Goal: Information Seeking & Learning: Learn about a topic

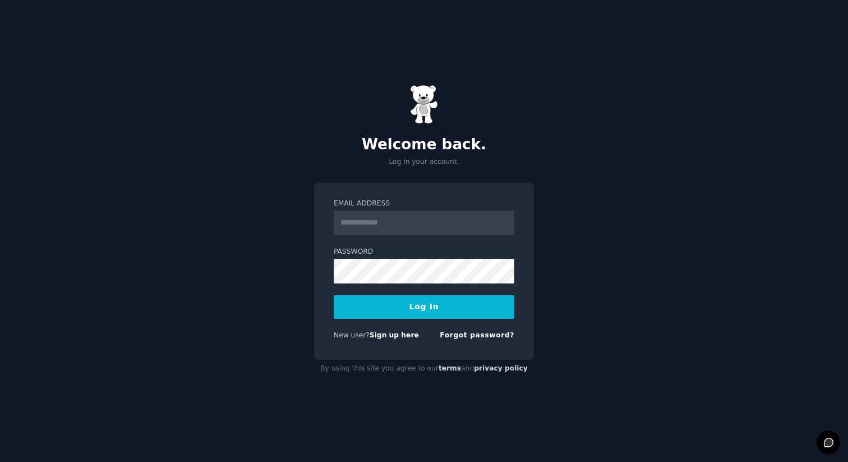
click at [369, 226] on input "Email Address" at bounding box center [424, 222] width 181 height 25
type input "**********"
click at [483, 341] on div "Forgot password?" at bounding box center [477, 337] width 75 height 14
click at [480, 338] on link "Forgot password?" at bounding box center [477, 335] width 75 height 8
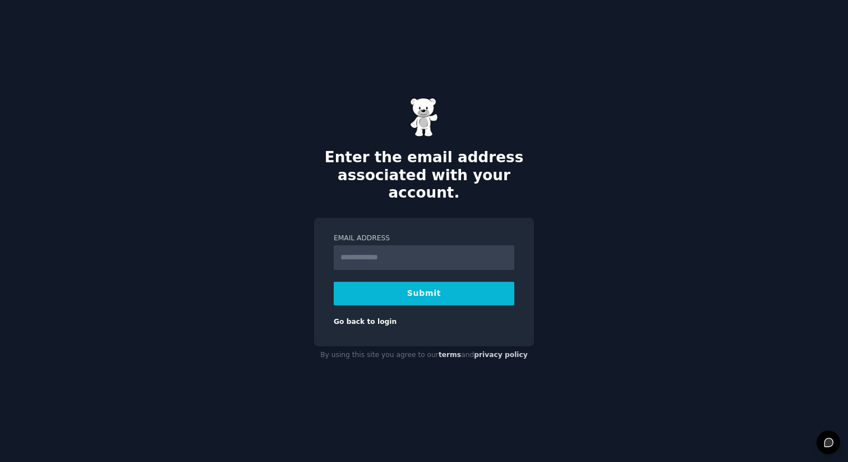
click at [393, 263] on form "Email Address Submit Go back to login" at bounding box center [424, 280] width 181 height 94
click at [393, 252] on input "Email Address" at bounding box center [424, 257] width 181 height 25
type input "**********"
click at [401, 282] on button "Submit" at bounding box center [424, 294] width 181 height 24
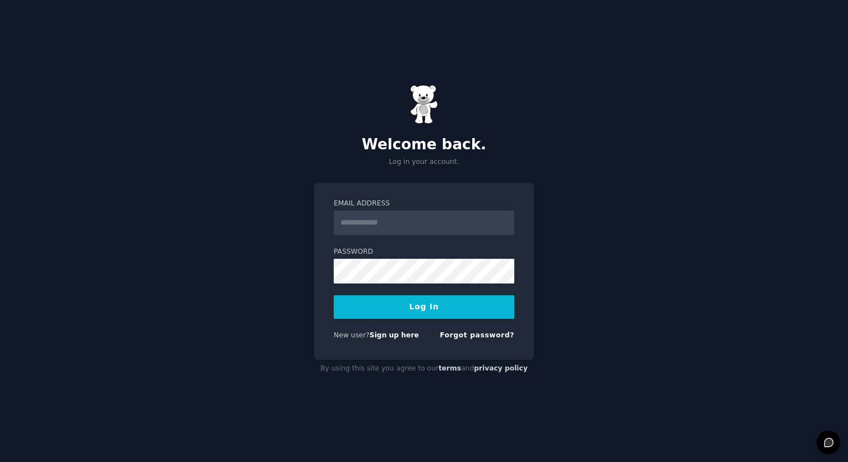
click at [350, 229] on input "Email Address" at bounding box center [424, 222] width 181 height 25
type input "**********"
click at [373, 224] on input "**********" at bounding box center [424, 222] width 181 height 25
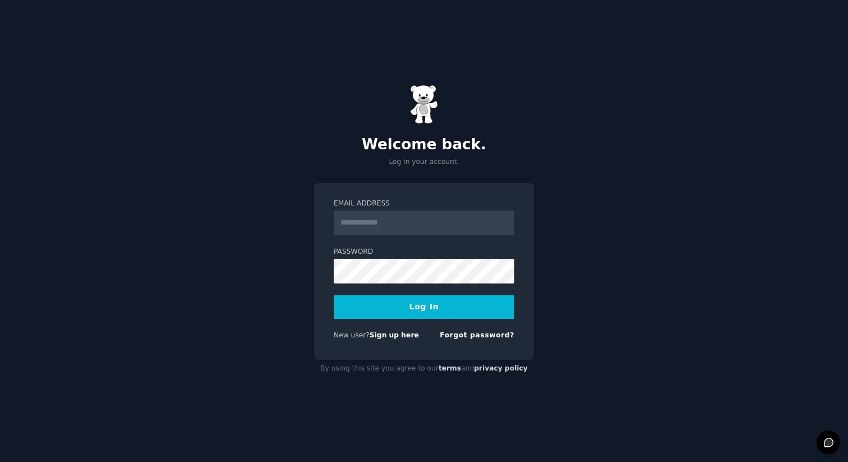
click at [373, 224] on input "Email Address" at bounding box center [424, 222] width 181 height 25
type input "**********"
click at [375, 206] on label "Email Address" at bounding box center [424, 204] width 181 height 10
click at [375, 210] on input "**********" at bounding box center [424, 222] width 181 height 25
click at [375, 206] on label "Email Address" at bounding box center [424, 204] width 181 height 10
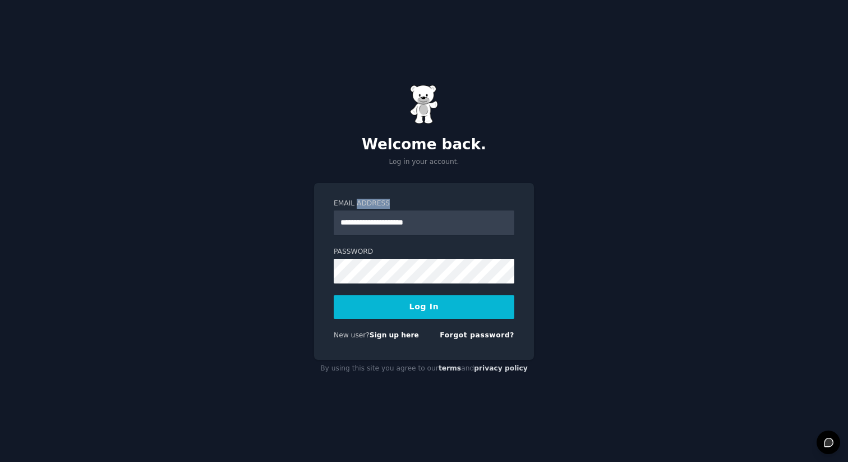
click at [375, 210] on input "**********" at bounding box center [424, 222] width 181 height 25
click at [381, 222] on input "**********" at bounding box center [424, 222] width 181 height 25
click at [381, 222] on input "Email Address" at bounding box center [424, 222] width 181 height 25
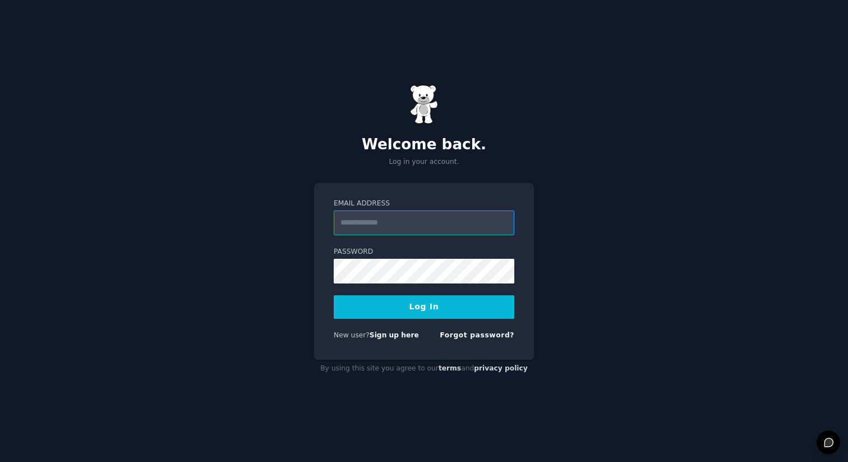
type input "**********"
click at [393, 308] on button "Log In" at bounding box center [424, 307] width 181 height 24
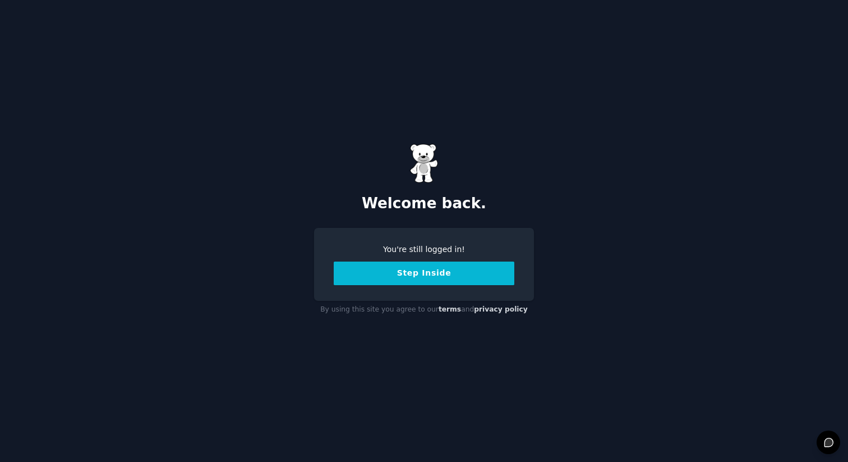
click at [393, 274] on button "Step Inside" at bounding box center [424, 273] width 181 height 24
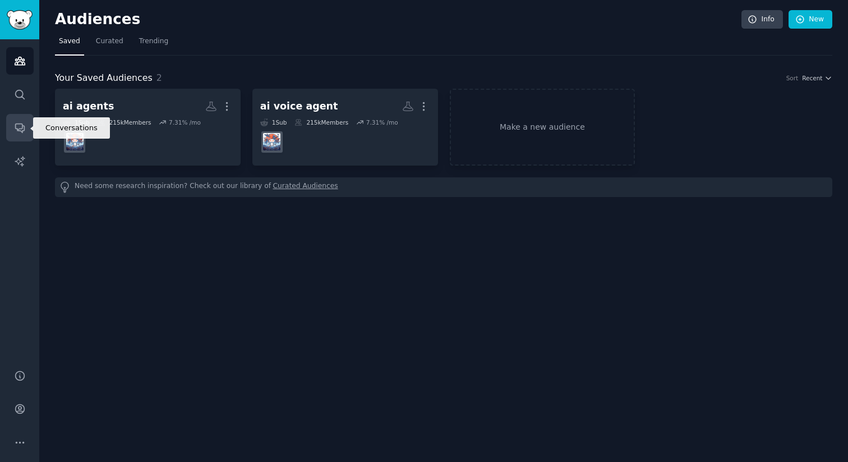
click at [10, 131] on link "Conversations" at bounding box center [19, 127] width 27 height 27
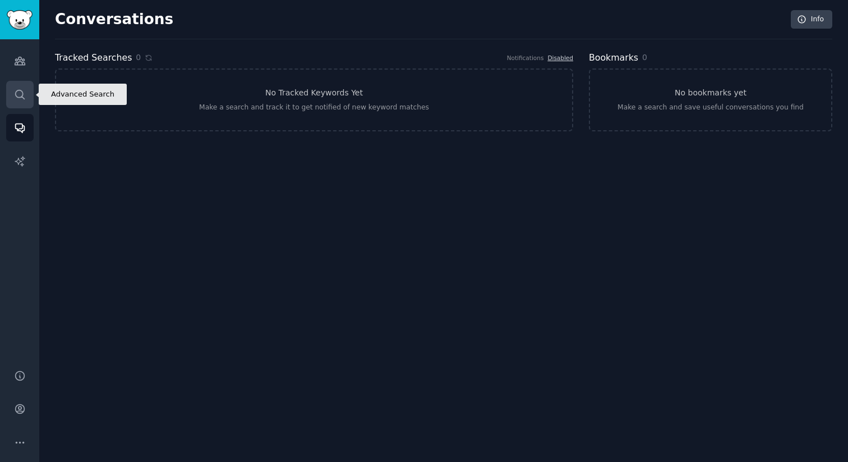
click at [10, 100] on link "Search" at bounding box center [19, 94] width 27 height 27
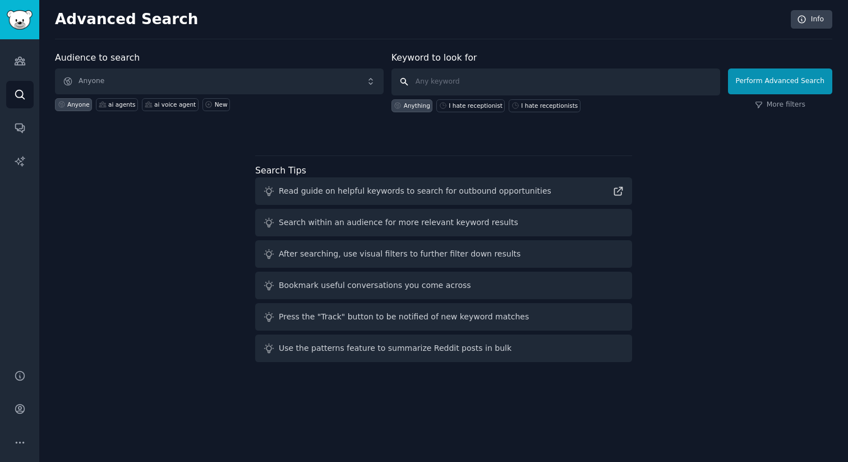
click at [423, 73] on input "text" at bounding box center [556, 81] width 329 height 27
type input "q"
type input "ai receptionist"
click at [737, 81] on button "Perform Advanced Search" at bounding box center [780, 81] width 104 height 26
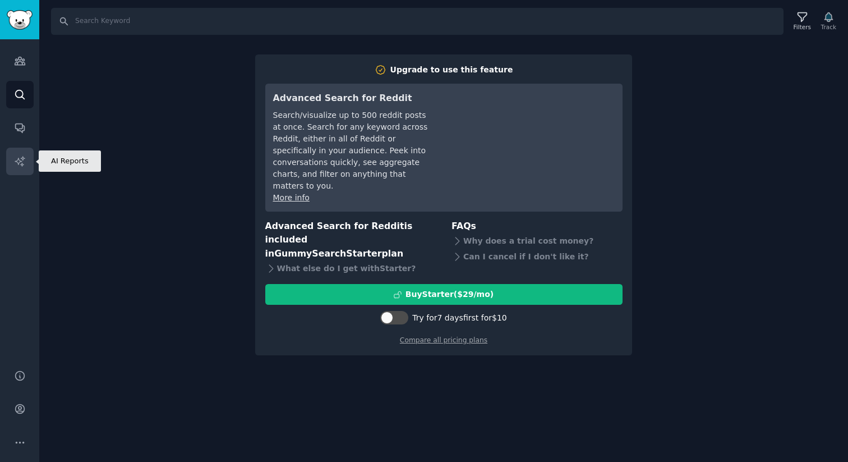
click at [20, 163] on icon "Sidebar" at bounding box center [20, 161] width 12 height 12
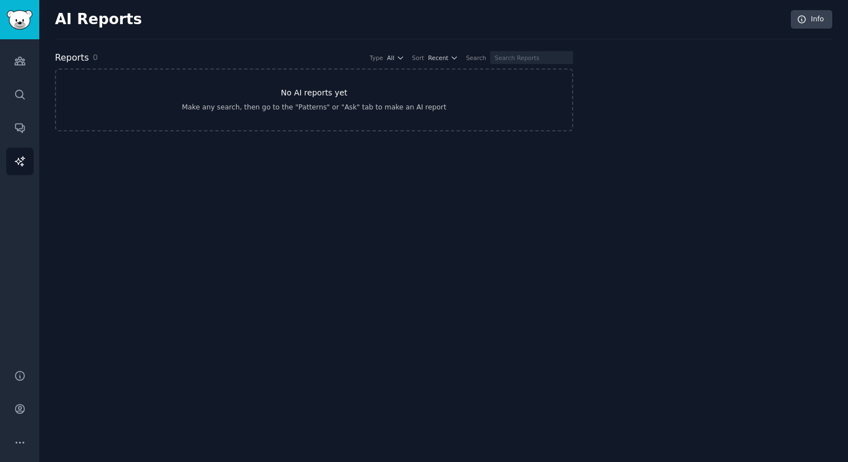
click at [172, 81] on link "No AI reports yet Make any search, then go to the "Patterns" or "Ask" tab to ma…" at bounding box center [314, 99] width 518 height 63
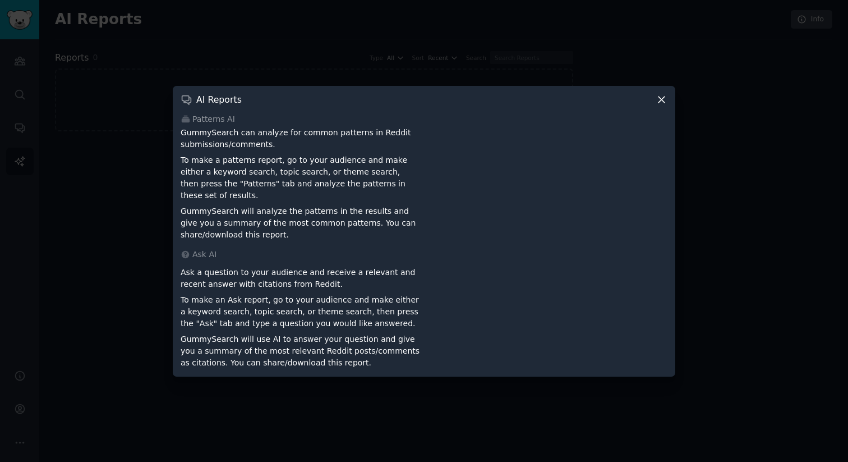
click at [328, 124] on div "Patterns AI" at bounding box center [424, 119] width 487 height 12
click at [112, 121] on div at bounding box center [424, 231] width 848 height 462
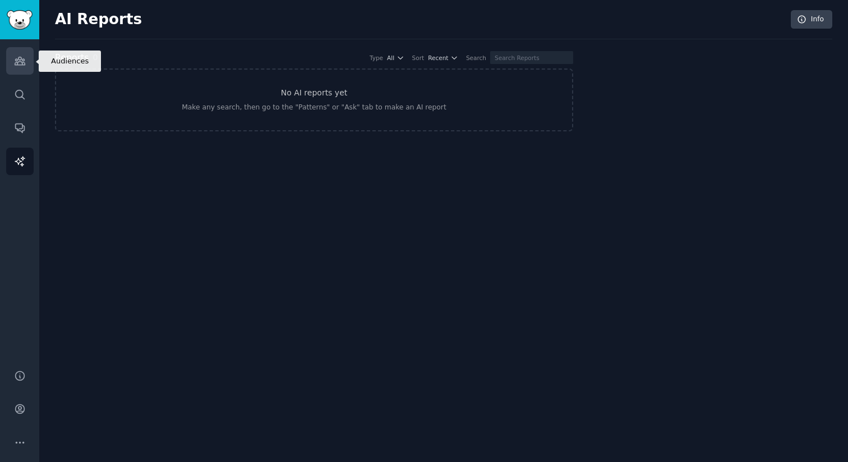
click at [19, 49] on link "Audiences" at bounding box center [19, 60] width 27 height 27
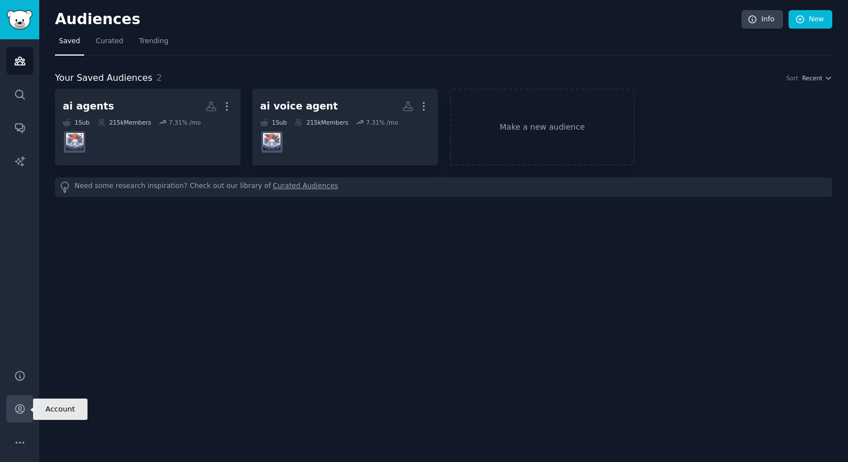
click at [19, 411] on icon "Sidebar" at bounding box center [20, 409] width 12 height 12
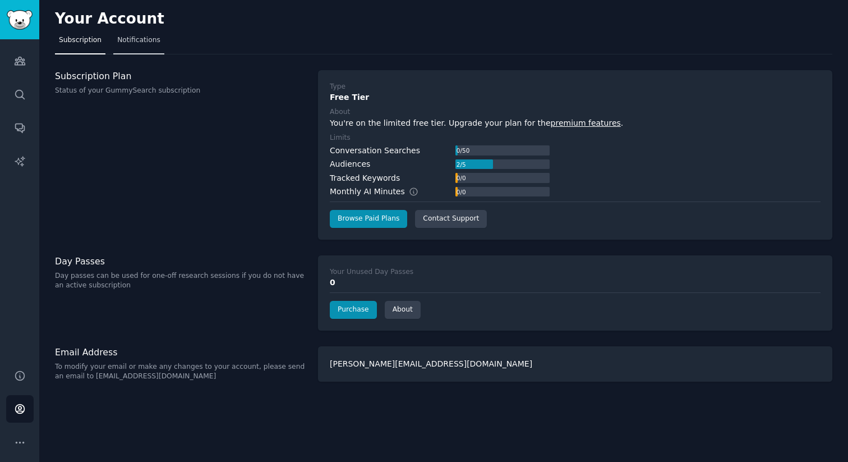
click at [153, 38] on span "Notifications" at bounding box center [138, 40] width 43 height 10
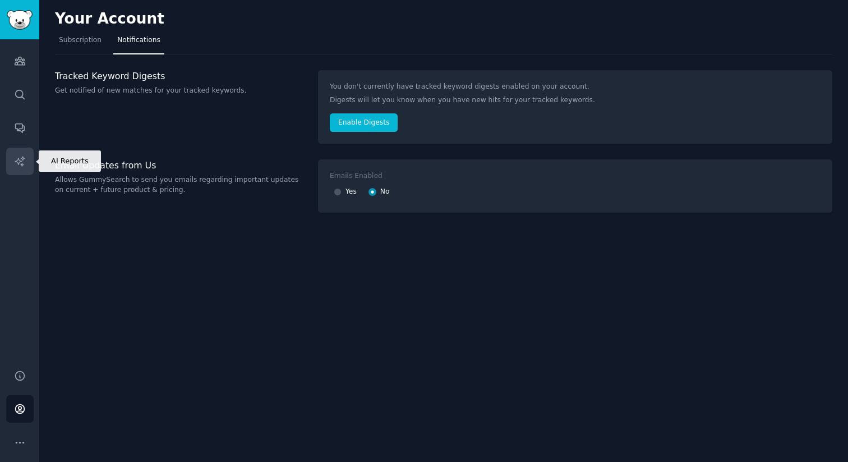
click at [17, 170] on link "AI Reports" at bounding box center [19, 161] width 27 height 27
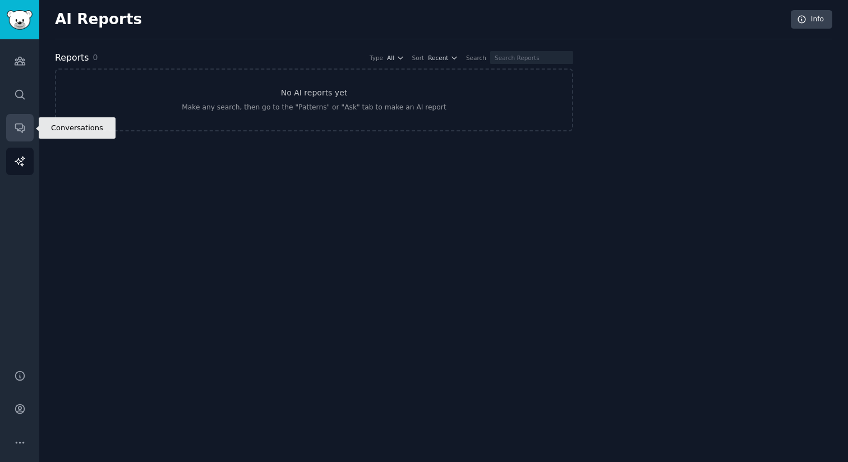
click at [20, 130] on icon "Sidebar" at bounding box center [20, 128] width 12 height 12
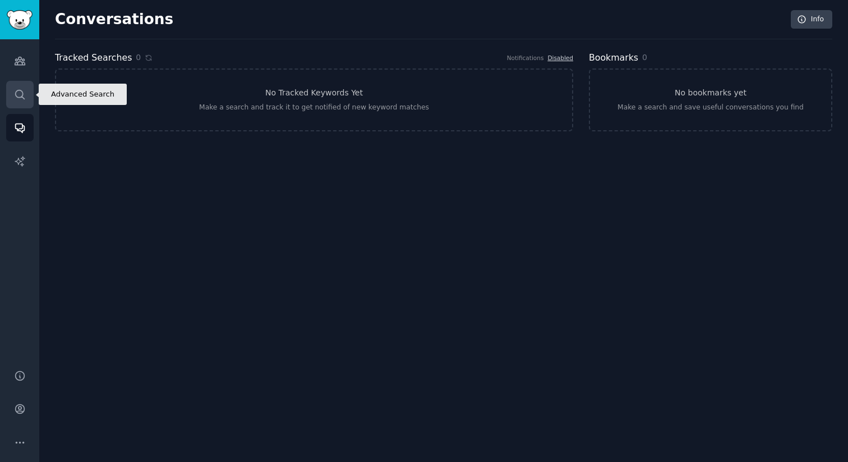
click at [22, 104] on link "Search" at bounding box center [19, 94] width 27 height 27
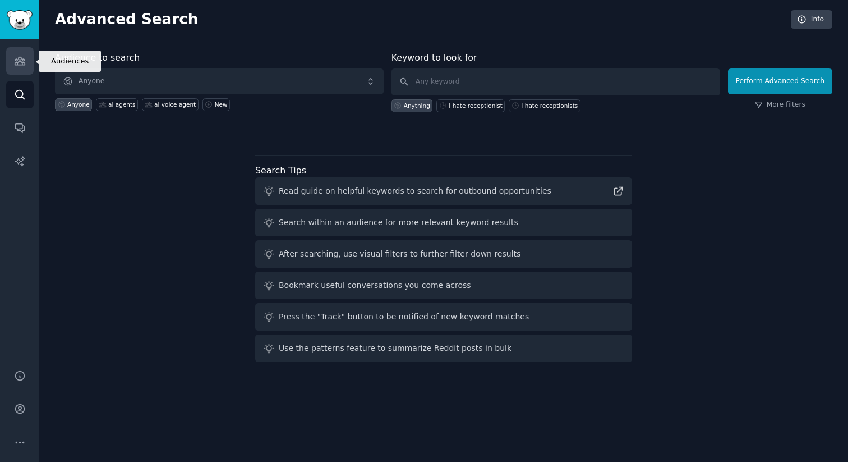
click at [27, 72] on link "Audiences" at bounding box center [19, 60] width 27 height 27
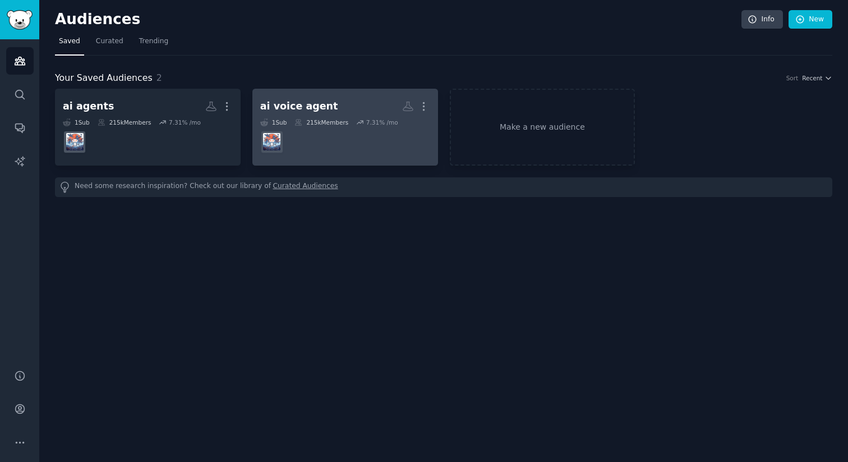
click at [321, 151] on dd at bounding box center [345, 141] width 170 height 31
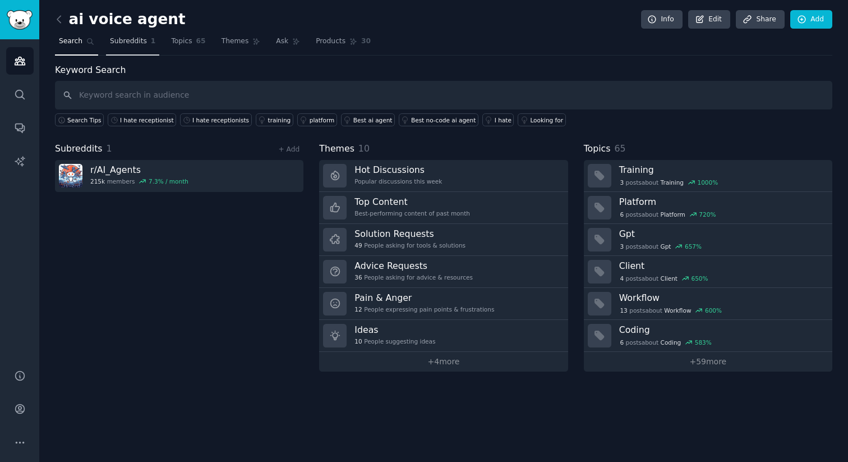
click at [140, 44] on span "Subreddits" at bounding box center [128, 41] width 37 height 10
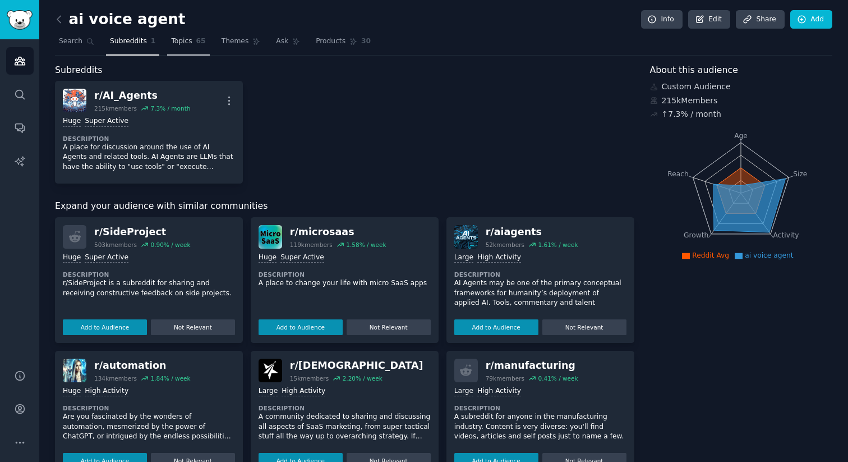
click at [201, 42] on span "65" at bounding box center [201, 41] width 10 height 10
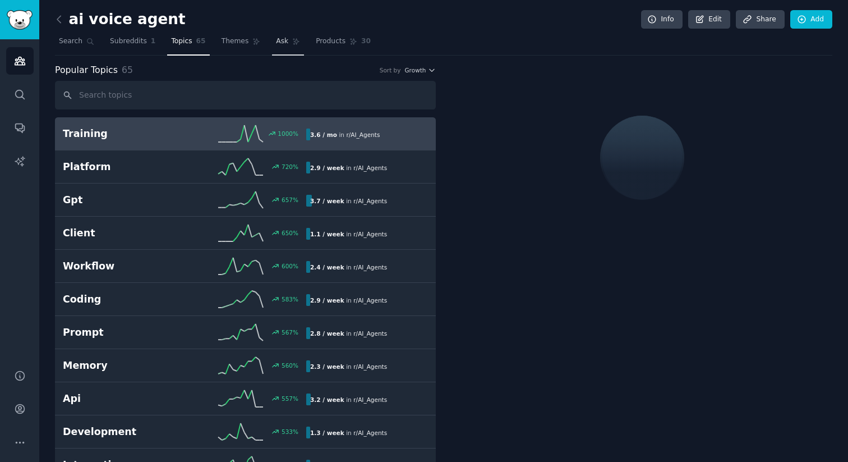
click at [276, 36] on span "Ask" at bounding box center [282, 41] width 12 height 10
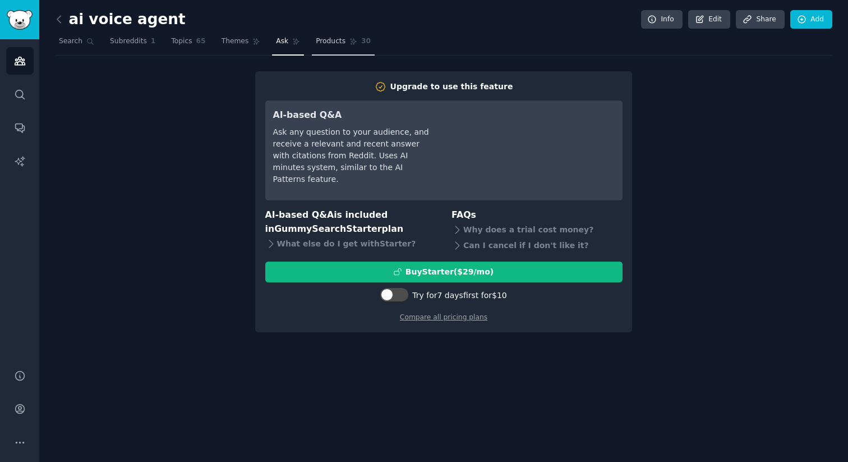
click at [325, 52] on link "Products 30" at bounding box center [343, 44] width 63 height 23
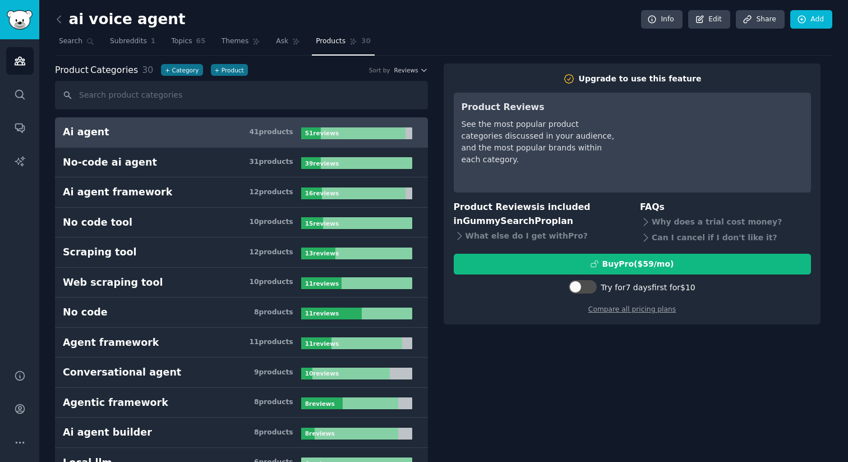
click at [325, 52] on link "Products 30" at bounding box center [343, 44] width 63 height 23
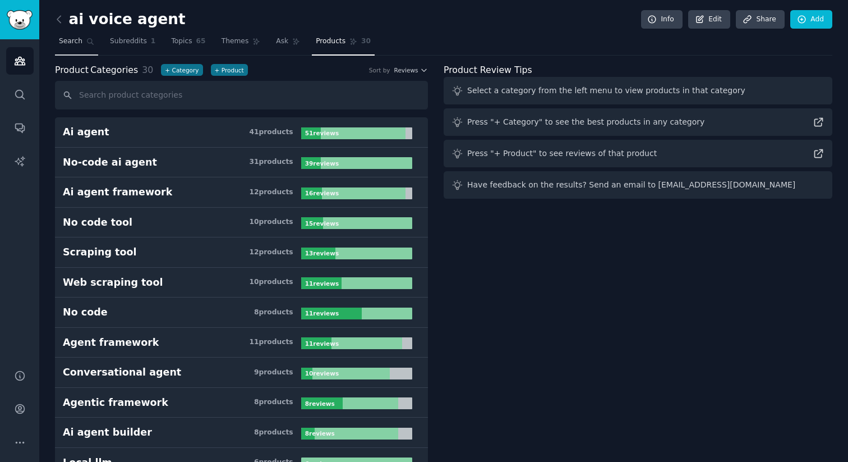
click at [78, 45] on span "Search" at bounding box center [71, 41] width 24 height 10
